Goal: Communication & Community: Answer question/provide support

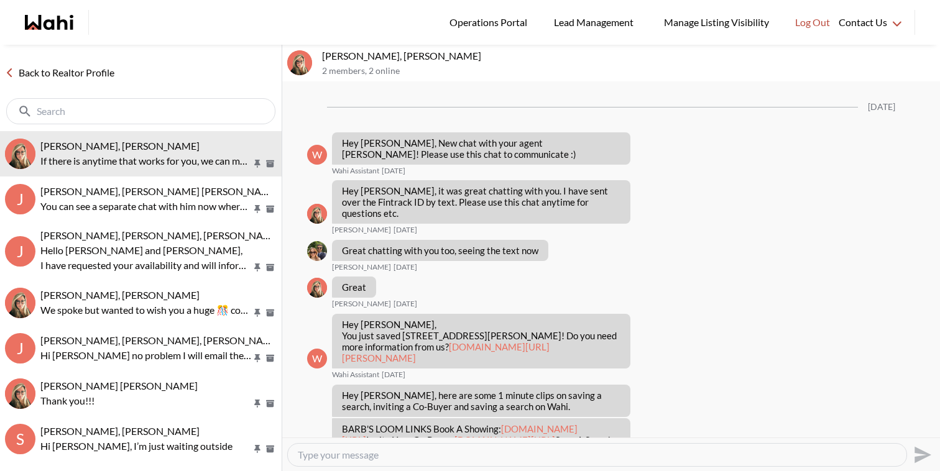
scroll to position [1153, 0]
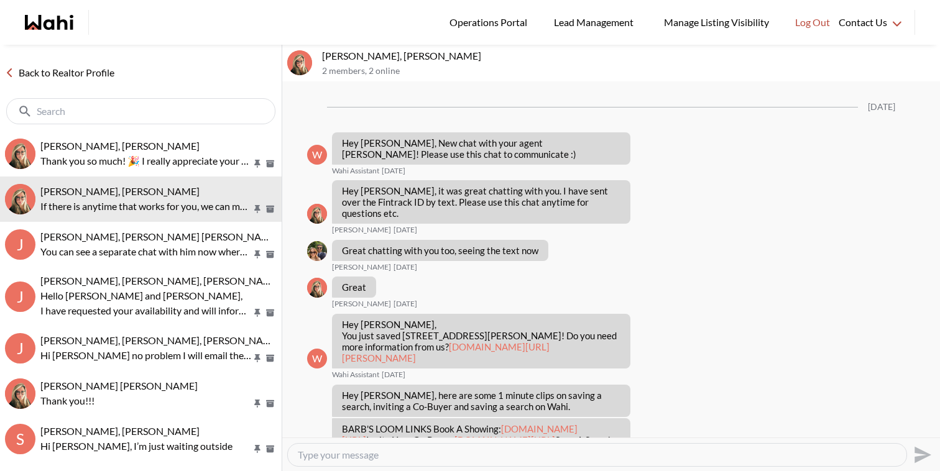
scroll to position [1153, 0]
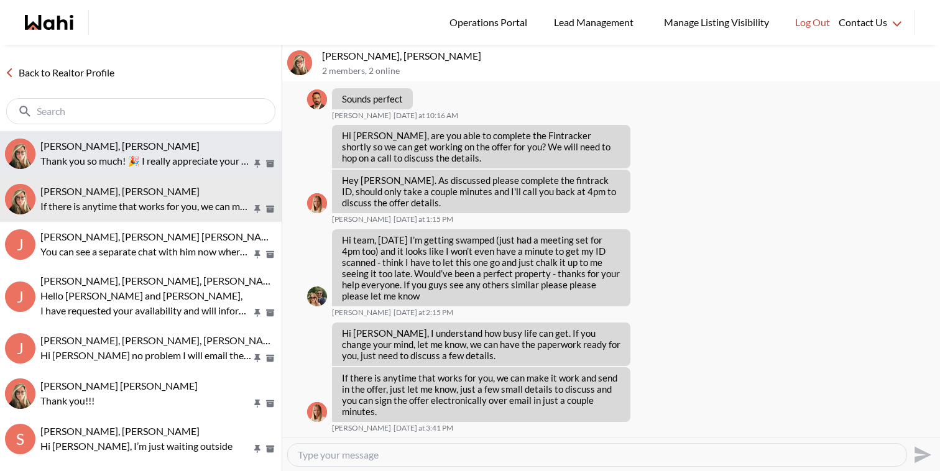
click at [127, 137] on button "Volodymyr Vozniak, Barb Thank you so much! 🎉 I really appreciate your help and …" at bounding box center [141, 153] width 282 height 45
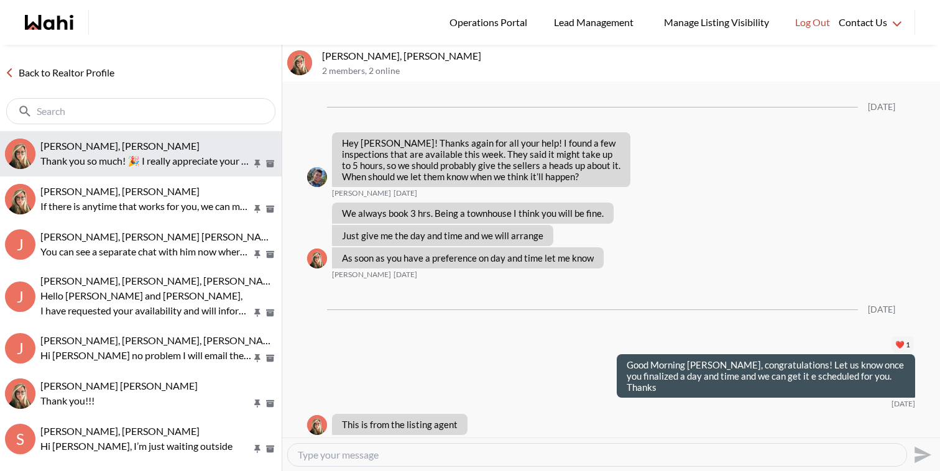
scroll to position [1399, 0]
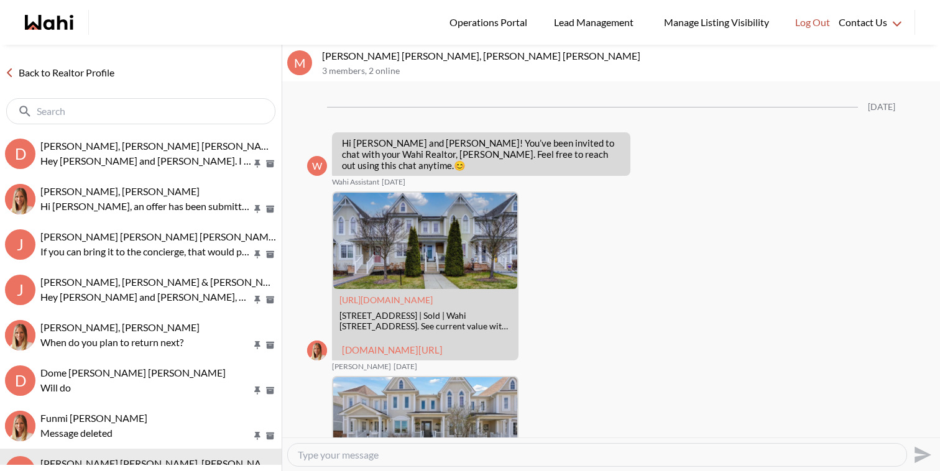
scroll to position [1032, 0]
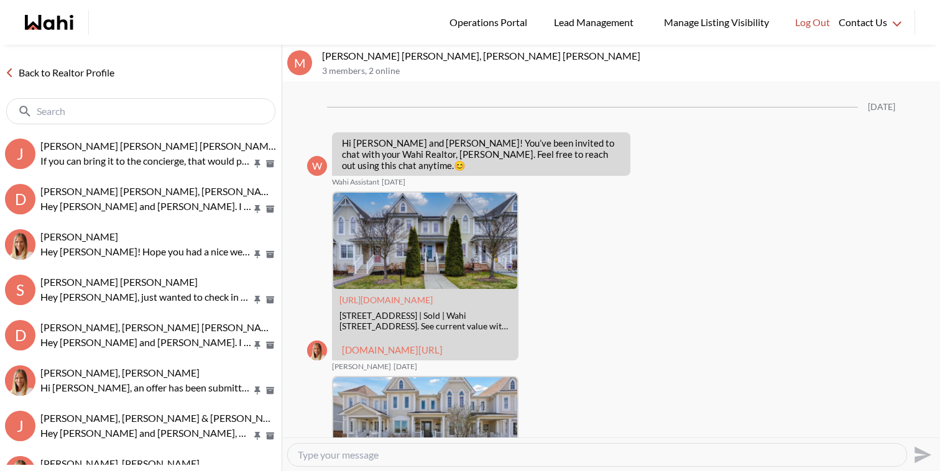
scroll to position [1032, 0]
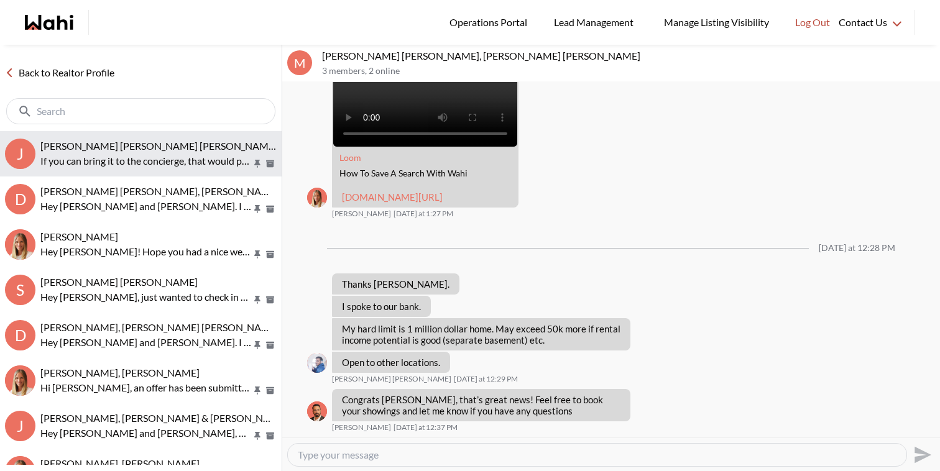
click at [96, 157] on p "If you can bring it to the concierge, that would probably be easiest. You can l…" at bounding box center [145, 161] width 211 height 15
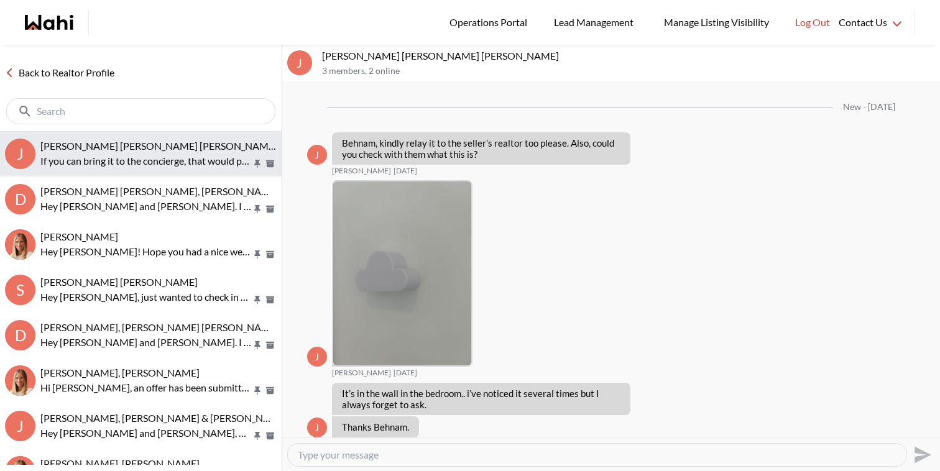
scroll to position [1431, 0]
